Goal: Transaction & Acquisition: Purchase product/service

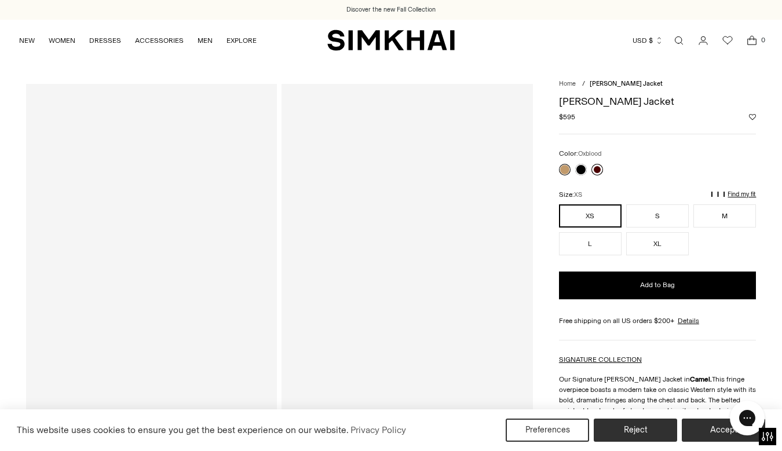
click at [599, 166] on link at bounding box center [597, 170] width 12 height 12
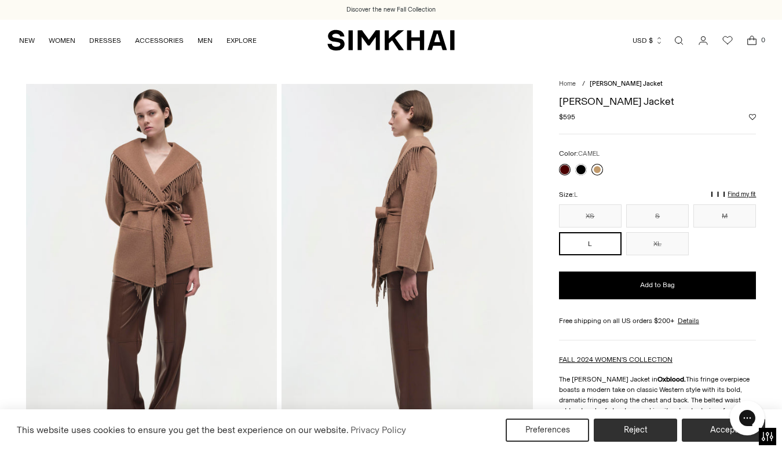
click at [594, 171] on link at bounding box center [597, 170] width 12 height 12
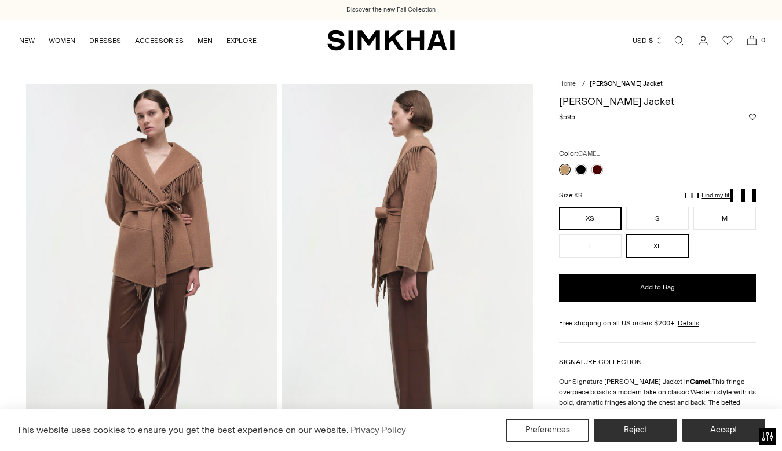
click at [642, 247] on button "XL" at bounding box center [657, 246] width 63 height 23
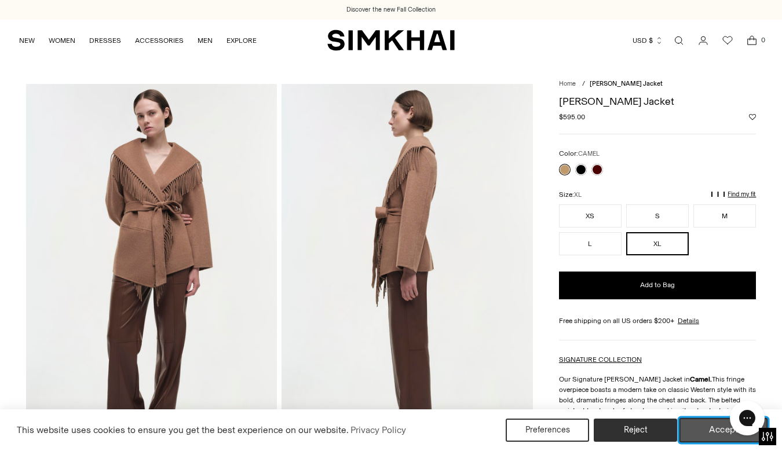
click at [704, 433] on button "Accept" at bounding box center [723, 430] width 89 height 24
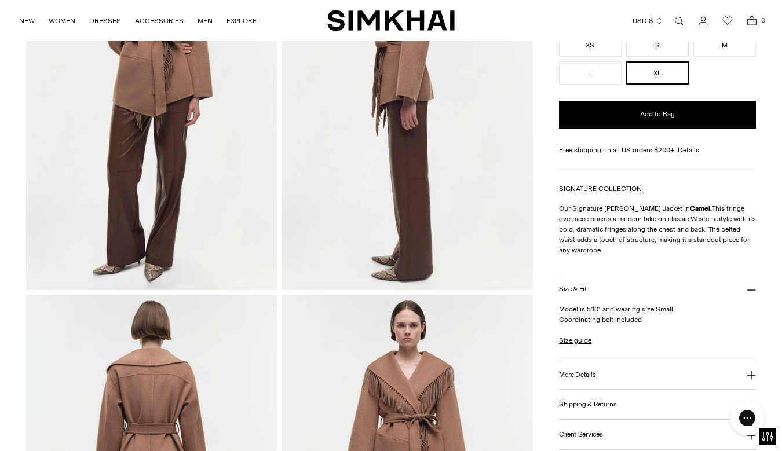
scroll to position [174, 0]
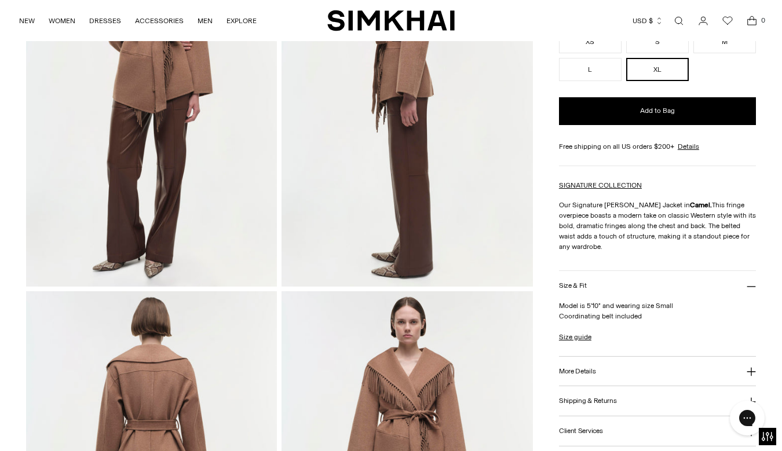
click at [641, 284] on button "Size & Fit" at bounding box center [657, 286] width 197 height 30
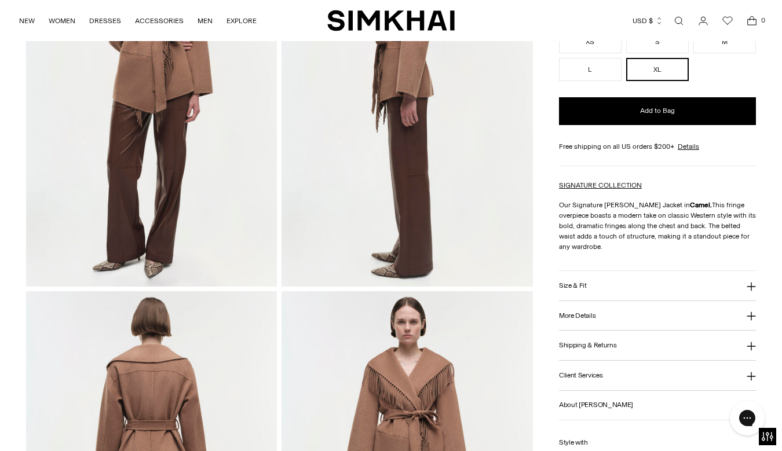
click at [641, 284] on button "Size & Fit" at bounding box center [657, 286] width 197 height 30
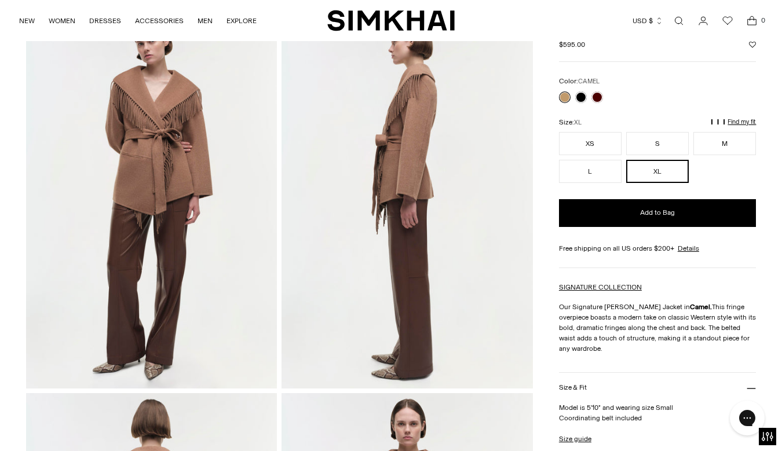
scroll to position [64, 0]
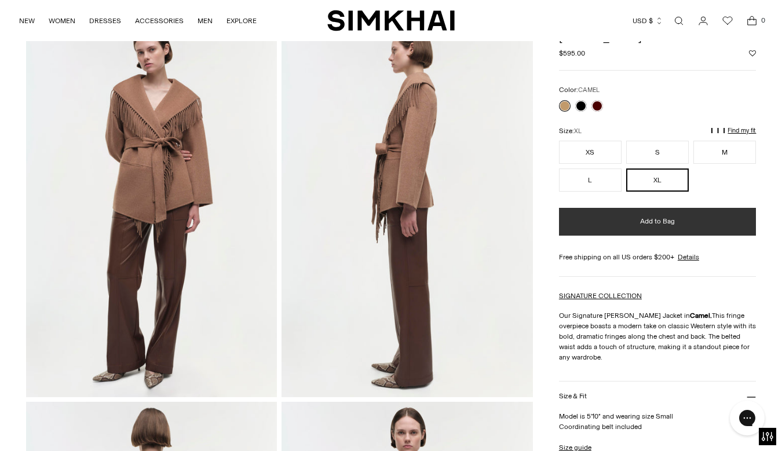
click at [656, 226] on span "Add to Bag" at bounding box center [657, 222] width 35 height 10
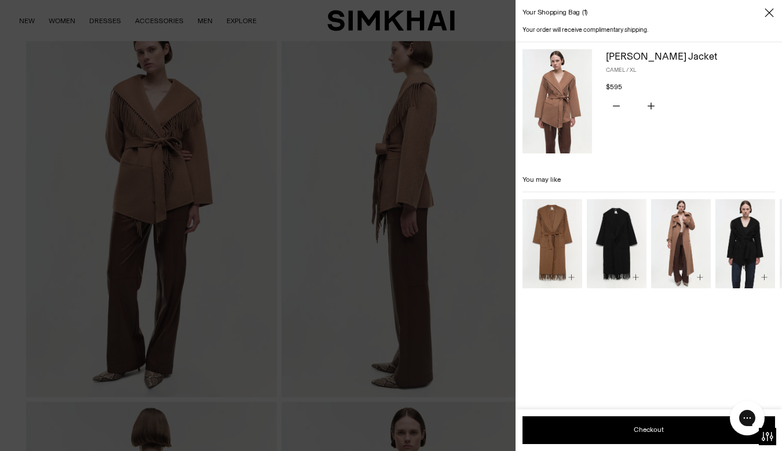
click at [0, 0] on img "Carrie Coat" at bounding box center [0, 0] width 0 height 0
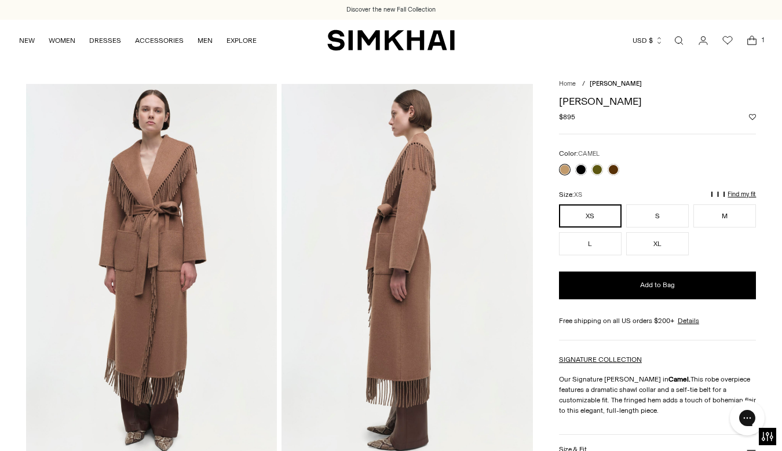
click at [755, 49] on span "Open cart modal" at bounding box center [751, 40] width 23 height 23
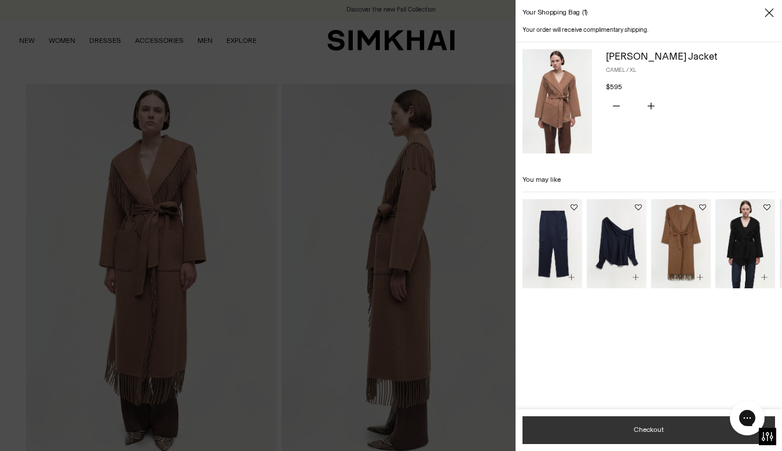
click at [642, 430] on div "Subtotal $595 Taxes and shipping calculated at checkout Checkout Add to Wishlist" at bounding box center [648, 430] width 266 height 42
click at [647, 428] on button "Checkout" at bounding box center [648, 430] width 253 height 28
click at [649, 431] on button "Checkout" at bounding box center [648, 430] width 253 height 28
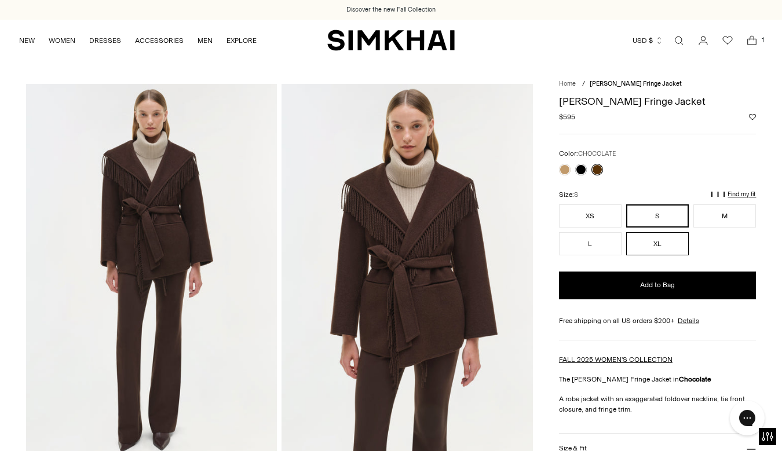
click at [668, 246] on button "XL" at bounding box center [657, 243] width 63 height 23
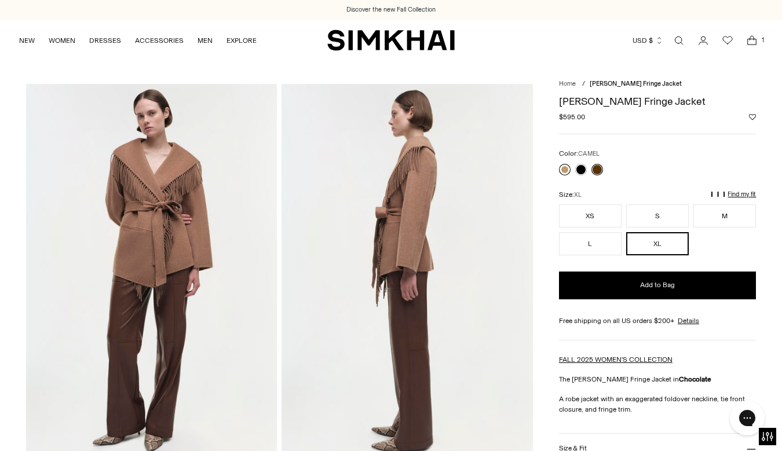
click at [567, 168] on link at bounding box center [565, 170] width 12 height 12
